Goal: Task Accomplishment & Management: Use online tool/utility

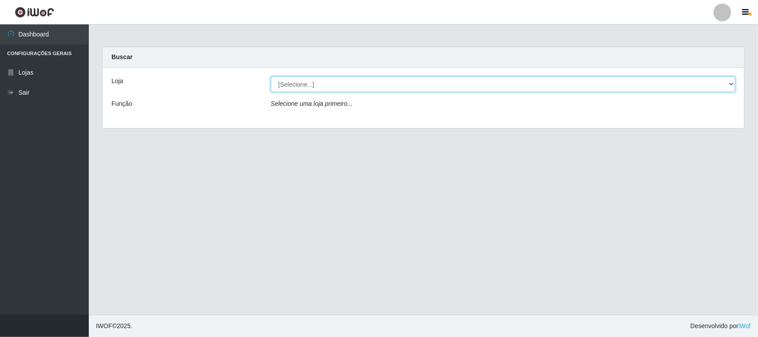
click at [331, 87] on select "[Selecione...] Rede Compras Supermercados - LOJA 1" at bounding box center [503, 84] width 465 height 16
select select "158"
click at [271, 76] on select "[Selecione...] Rede Compras Supermercados - LOJA 1" at bounding box center [503, 84] width 465 height 16
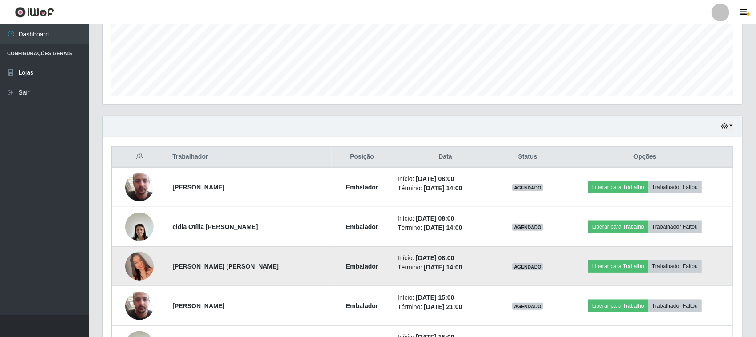
scroll to position [278, 0]
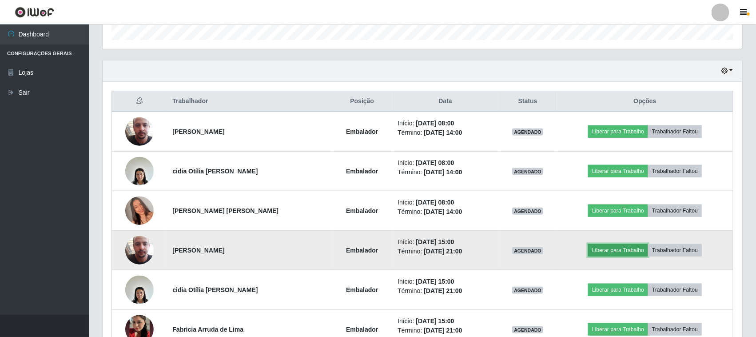
click at [605, 247] on button "Liberar para Trabalho" at bounding box center [618, 250] width 60 height 12
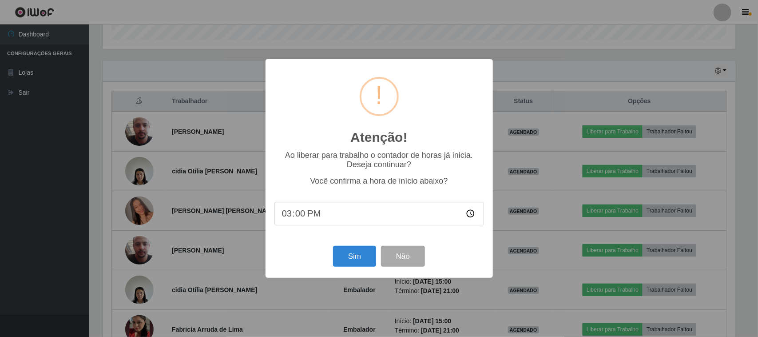
click at [555, 69] on div "Atenção! × Ao liberar para trabalho o contador de horas já inicia. Deseja conti…" at bounding box center [379, 168] width 758 height 337
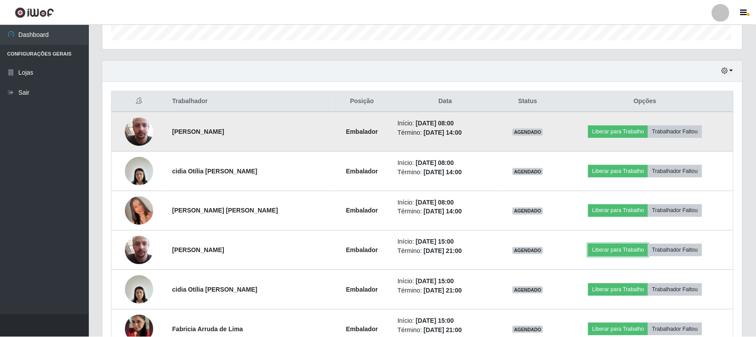
scroll to position [185, 640]
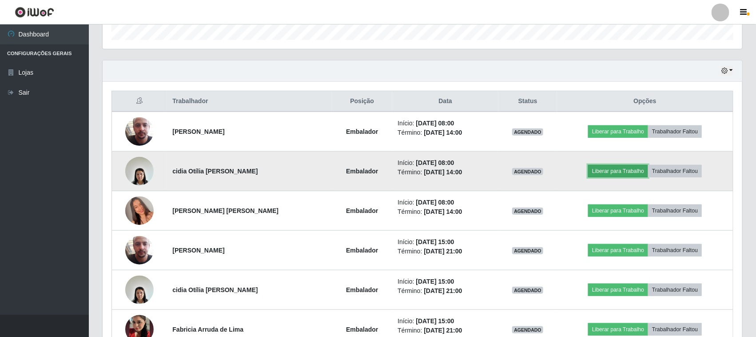
click at [600, 173] on button "Liberar para Trabalho" at bounding box center [618, 171] width 60 height 12
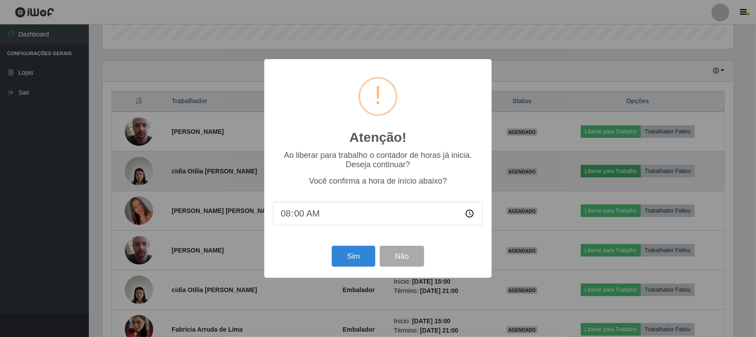
scroll to position [185, 633]
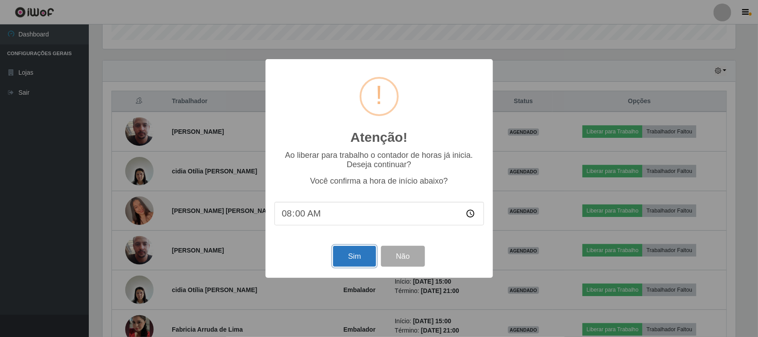
click at [350, 253] on button "Sim" at bounding box center [354, 256] width 43 height 21
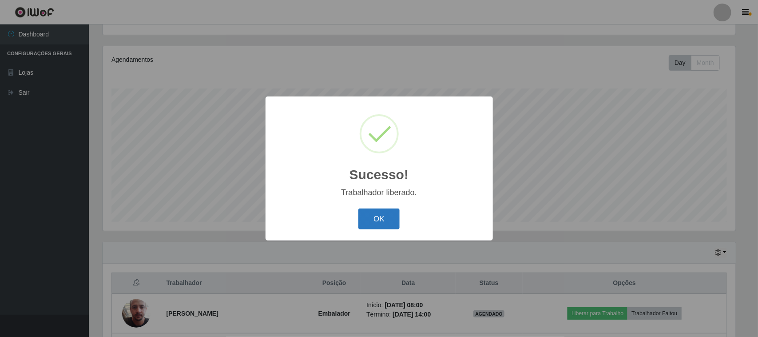
click at [380, 219] on button "OK" at bounding box center [378, 218] width 41 height 21
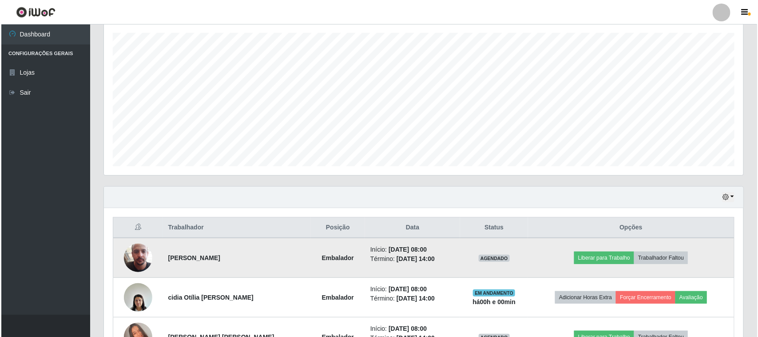
scroll to position [207, 0]
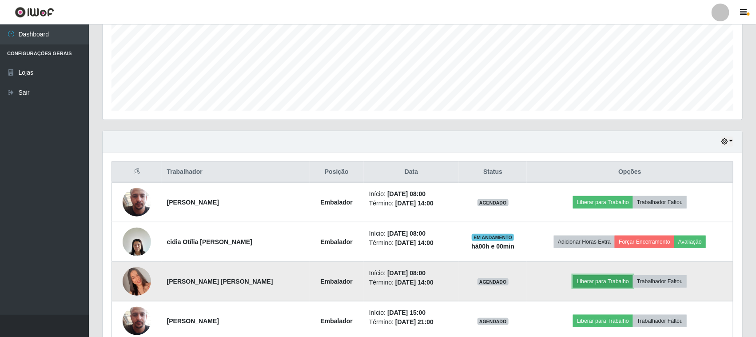
click at [590, 280] on button "Liberar para Trabalho" at bounding box center [603, 281] width 60 height 12
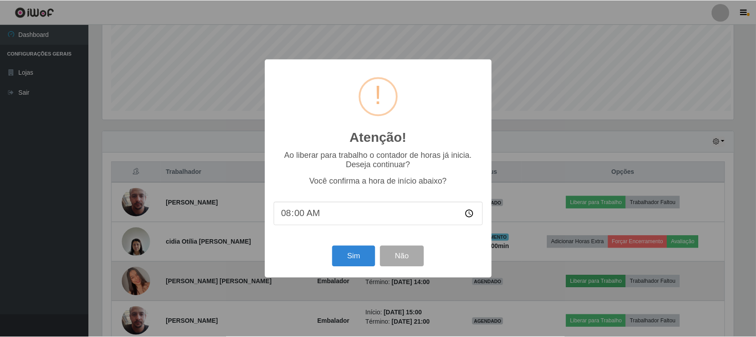
scroll to position [185, 633]
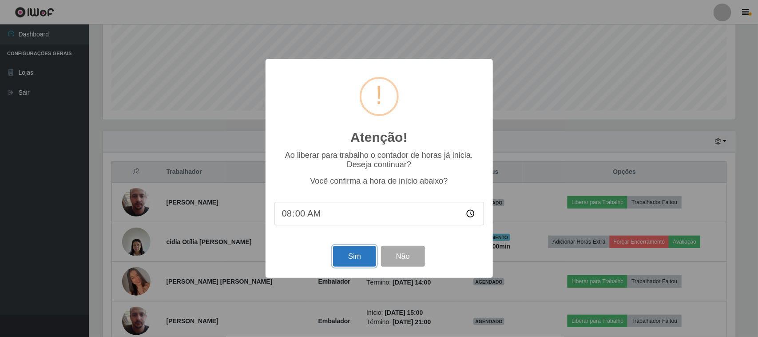
click at [362, 259] on button "Sim" at bounding box center [354, 256] width 43 height 21
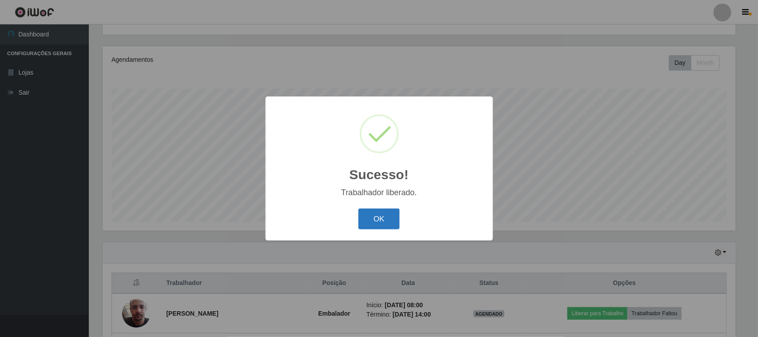
click at [390, 216] on button "OK" at bounding box center [378, 218] width 41 height 21
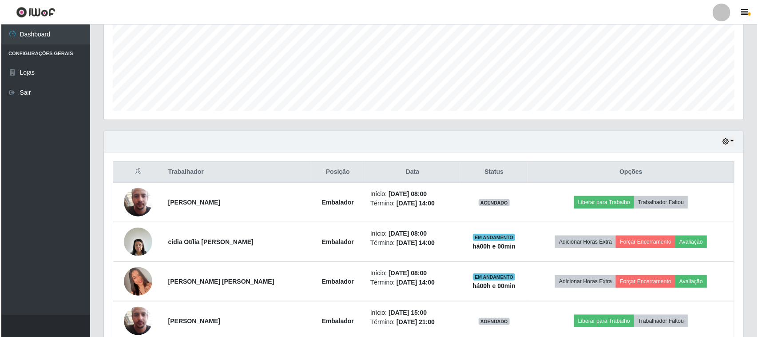
scroll to position [263, 0]
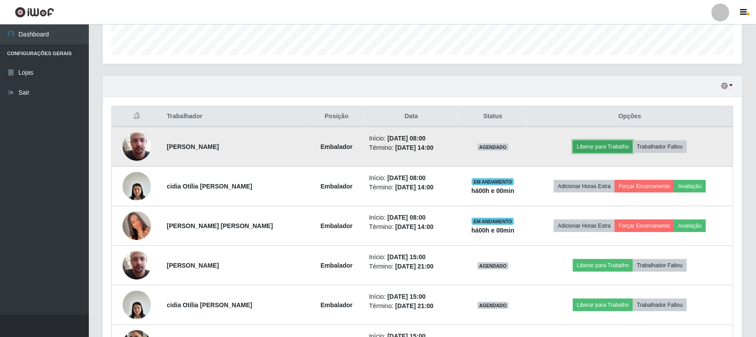
click at [609, 147] on button "Liberar para Trabalho" at bounding box center [603, 146] width 60 height 12
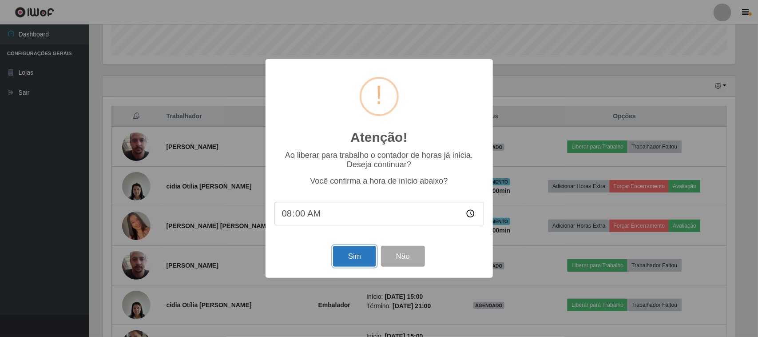
click at [357, 259] on button "Sim" at bounding box center [354, 256] width 43 height 21
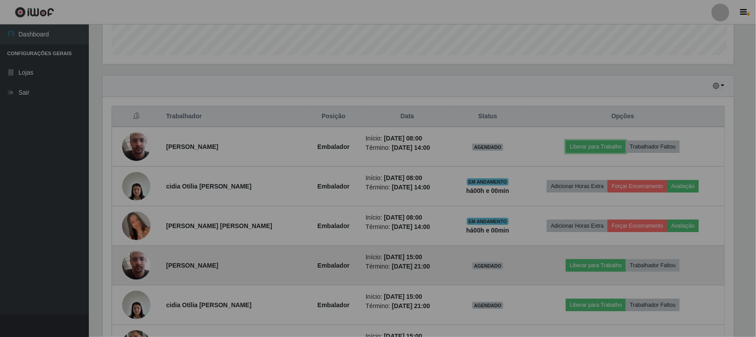
scroll to position [0, 0]
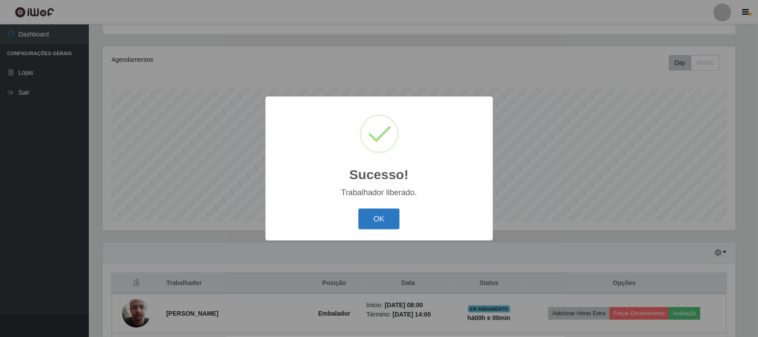
click at [374, 221] on button "OK" at bounding box center [378, 218] width 41 height 21
